Goal: Navigation & Orientation: Find specific page/section

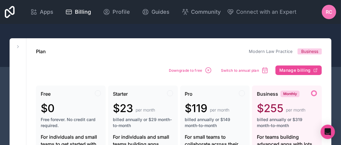
click at [13, 10] on icon at bounding box center [10, 12] width 10 height 12
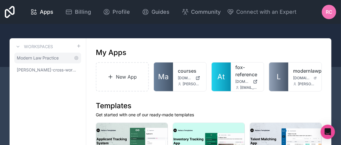
click at [59, 61] on span "Modern Law Practice" at bounding box center [38, 58] width 42 height 6
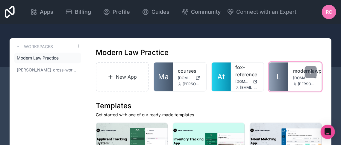
click at [279, 87] on link "L" at bounding box center [278, 77] width 19 height 29
